Goal: Find contact information: Find contact information

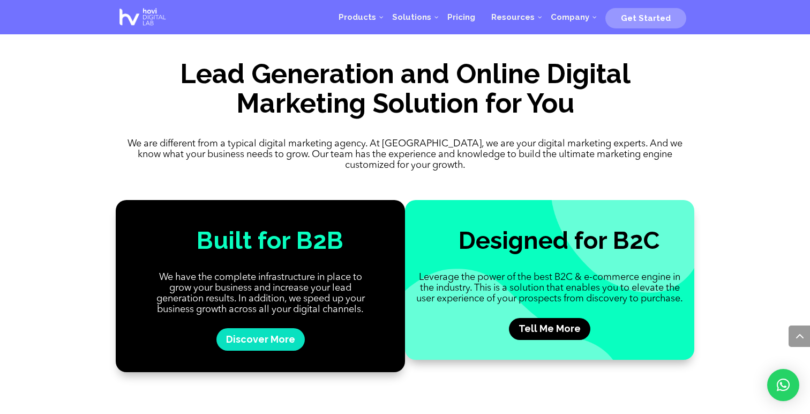
scroll to position [941, 0]
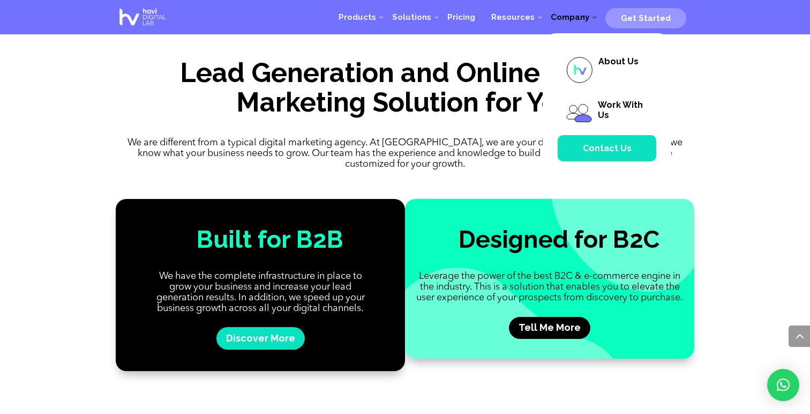
click at [590, 18] on span "Company" at bounding box center [570, 17] width 55 height 10
click at [616, 63] on span "About Us" at bounding box center [619, 61] width 40 height 10
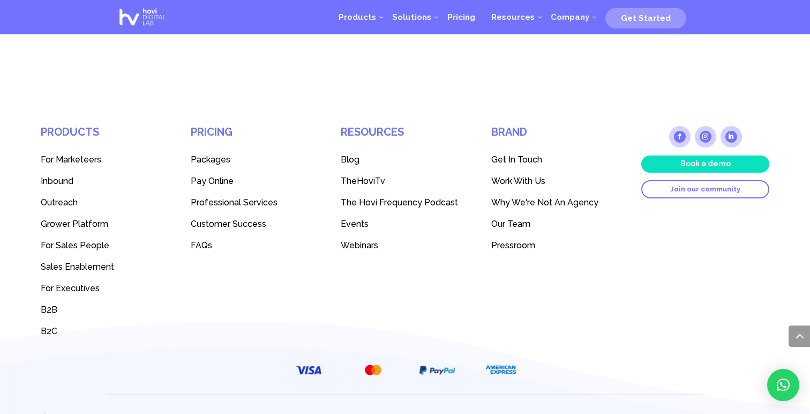
scroll to position [4957, 0]
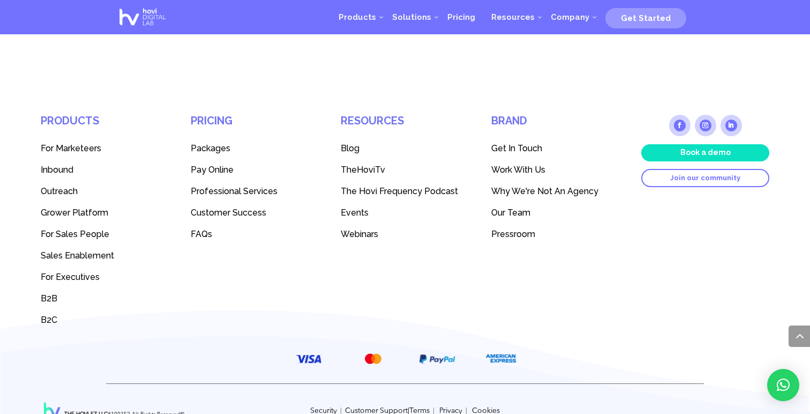
click at [532, 143] on span "Get In Touch" at bounding box center [517, 148] width 51 height 10
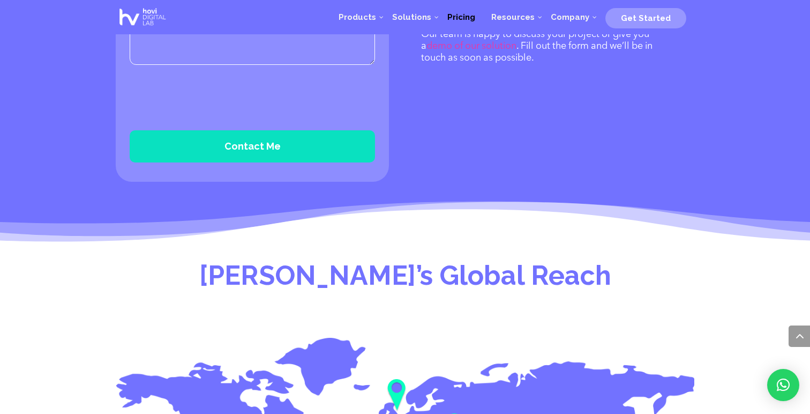
scroll to position [888, 0]
